Goal: Find specific page/section: Find specific page/section

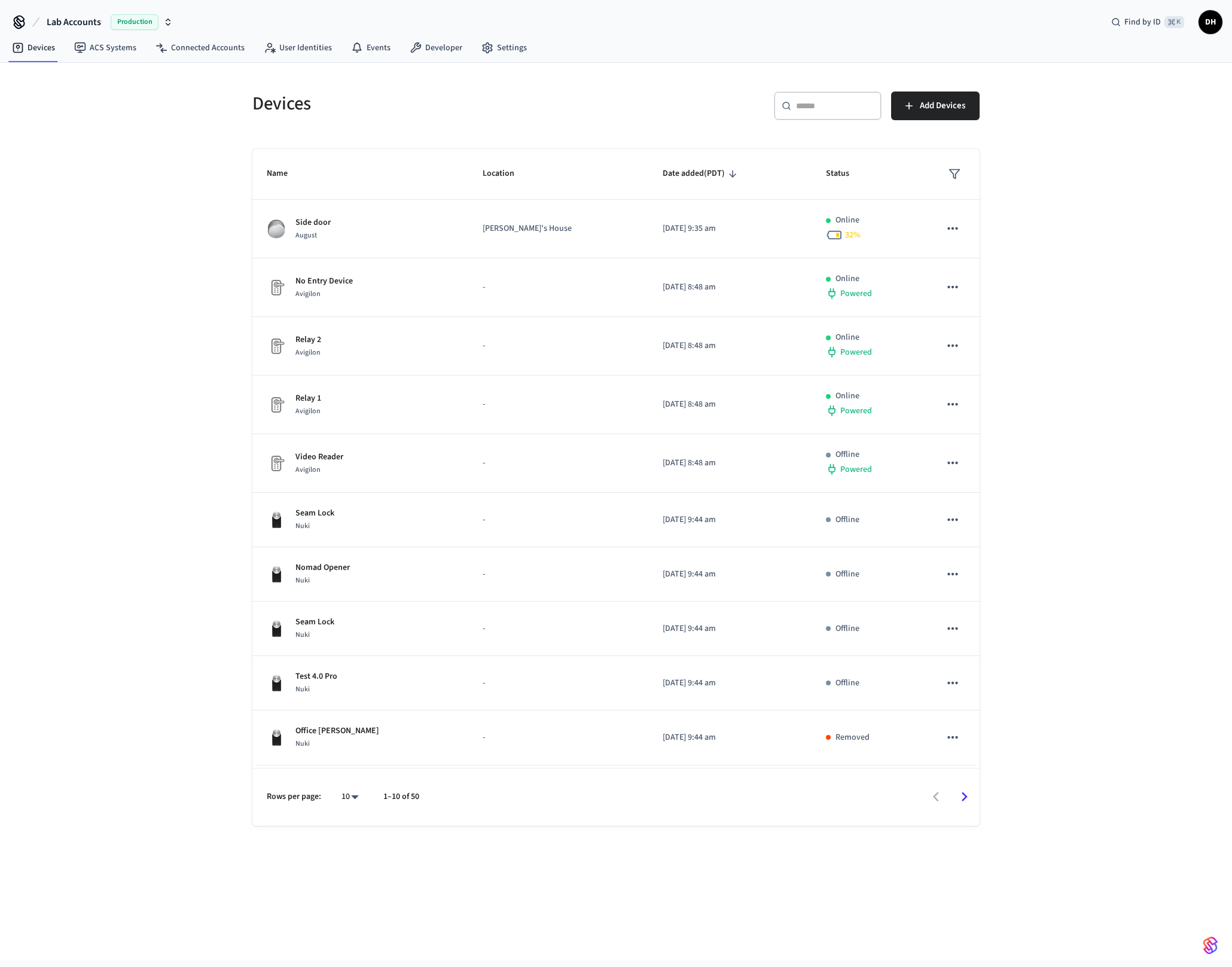
click at [95, 24] on span "Lab Accounts" at bounding box center [74, 22] width 54 height 15
type input "******"
click at [74, 67] on div "Casona Live Production" at bounding box center [97, 76] width 173 height 23
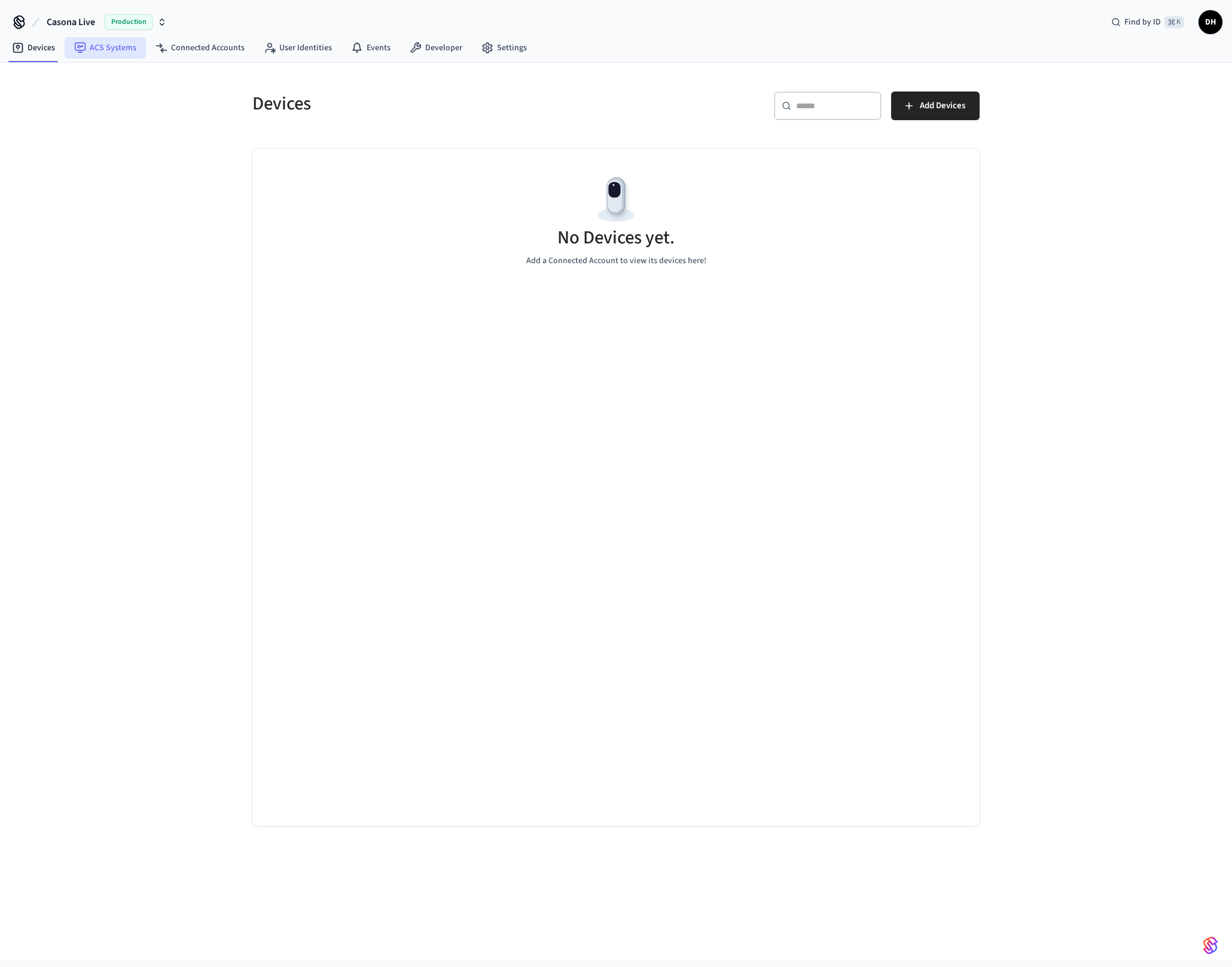
click at [101, 42] on link "ACS Systems" at bounding box center [105, 47] width 81 height 22
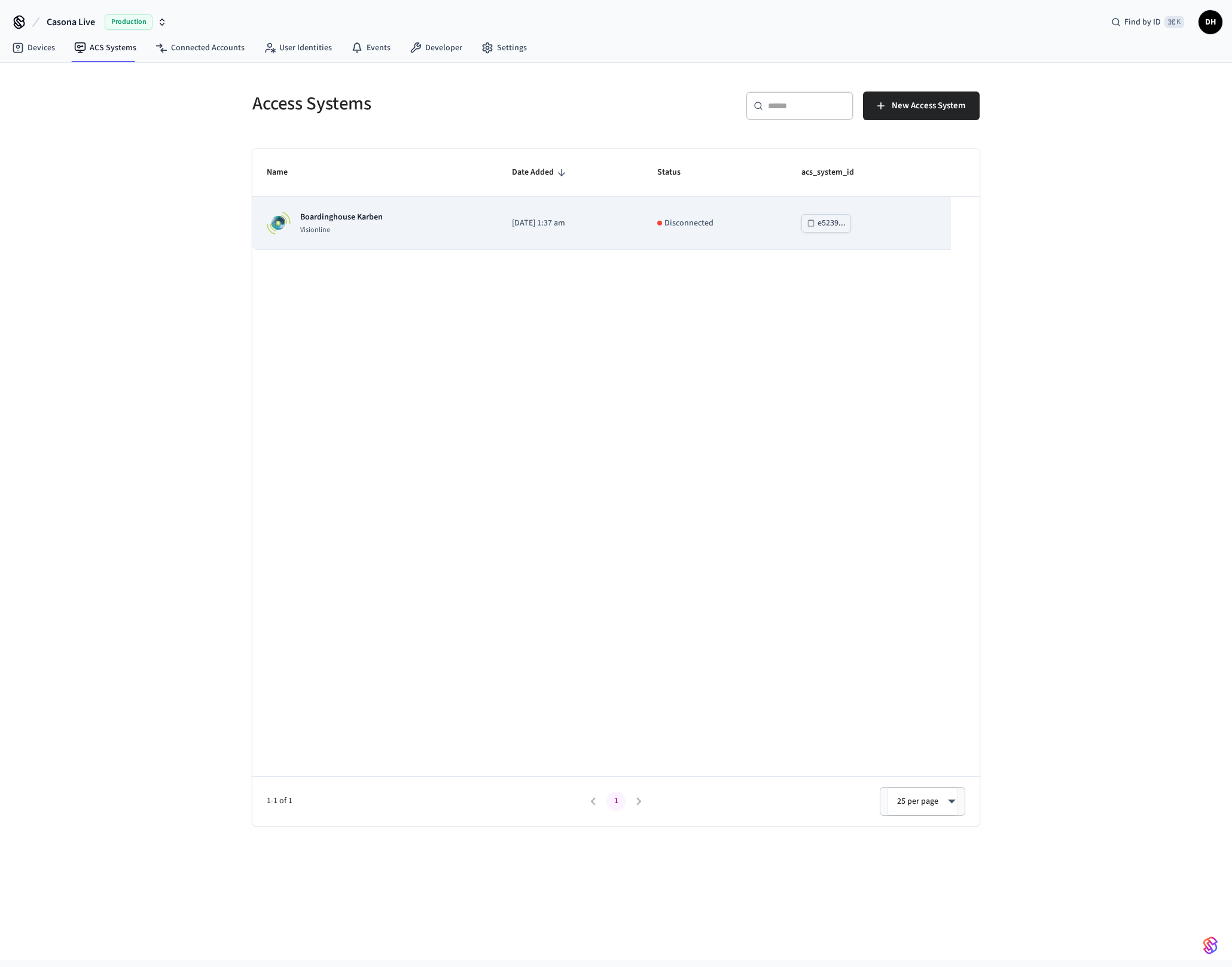
click at [418, 229] on div "Boardinghouse Karben Visionline" at bounding box center [375, 223] width 216 height 24
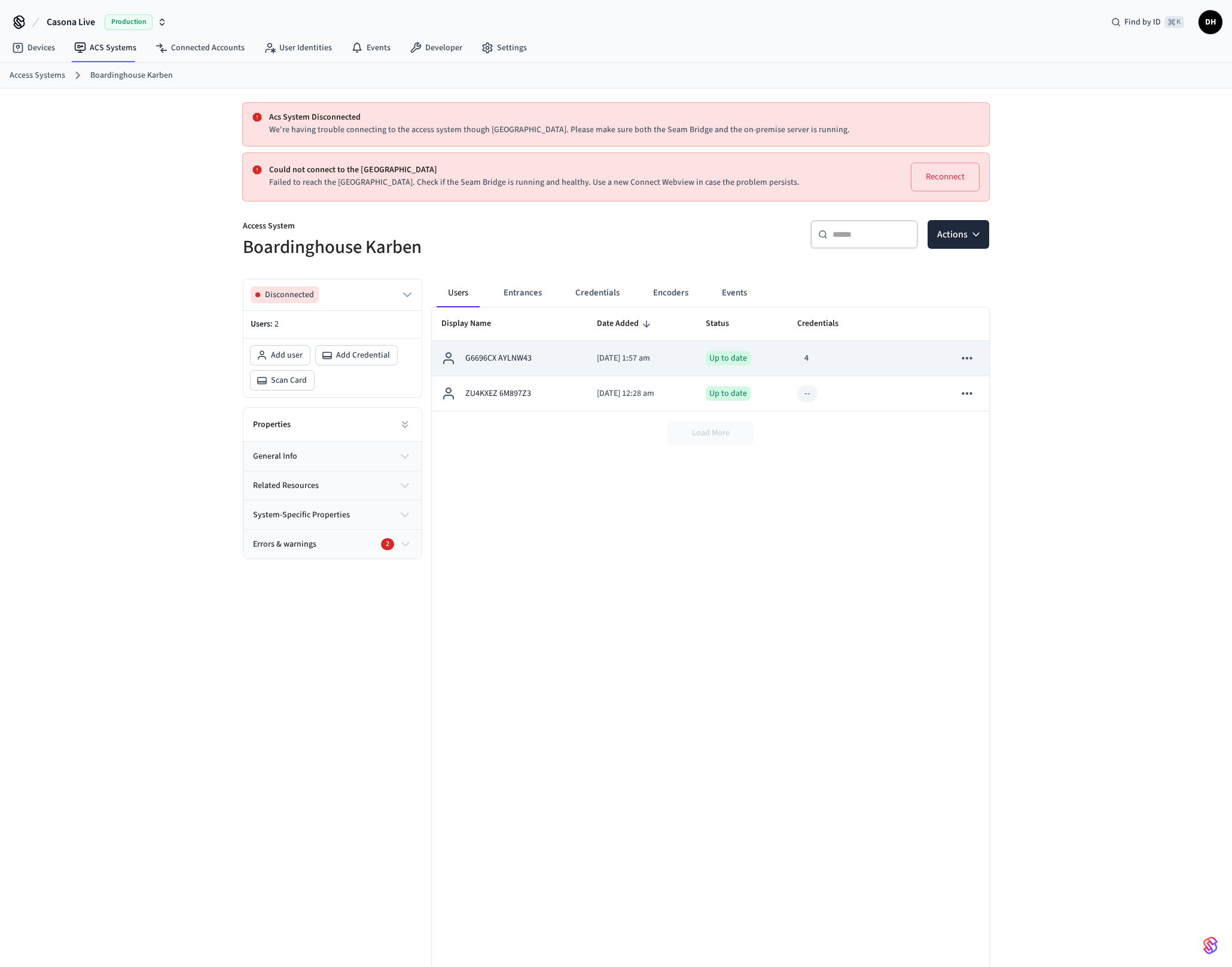
click at [534, 359] on div "G6696CX AYLNW43" at bounding box center [509, 358] width 137 height 15
